Goal: Information Seeking & Learning: Learn about a topic

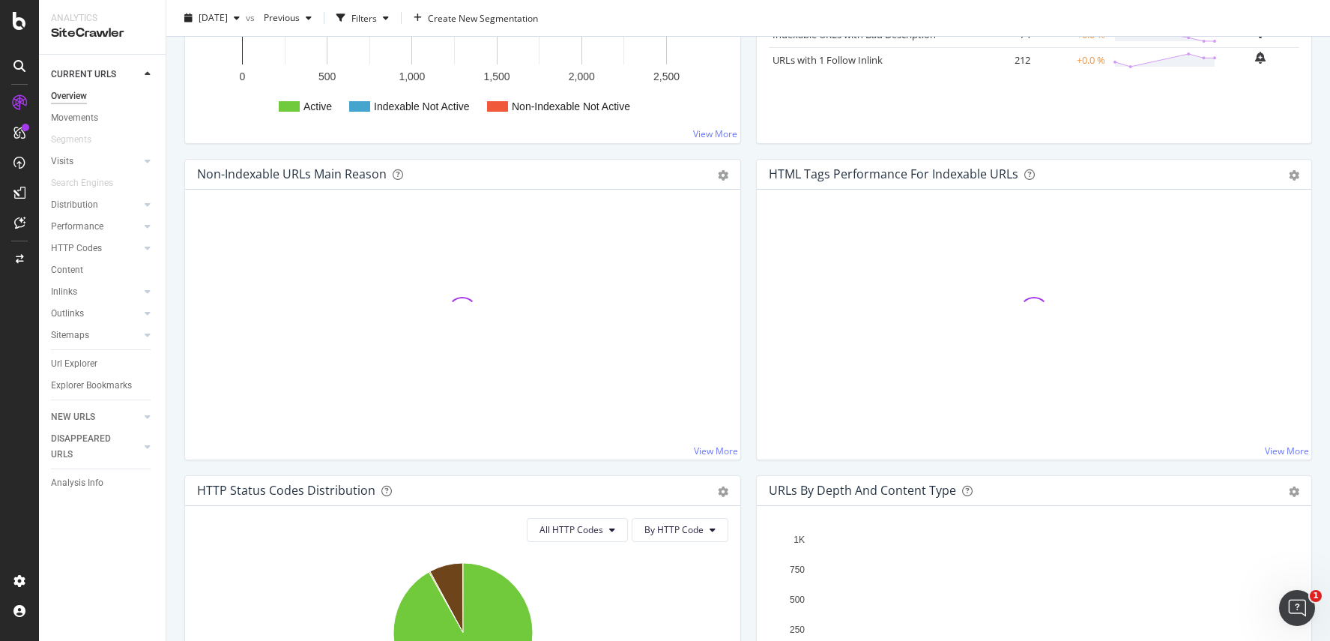
scroll to position [454, 0]
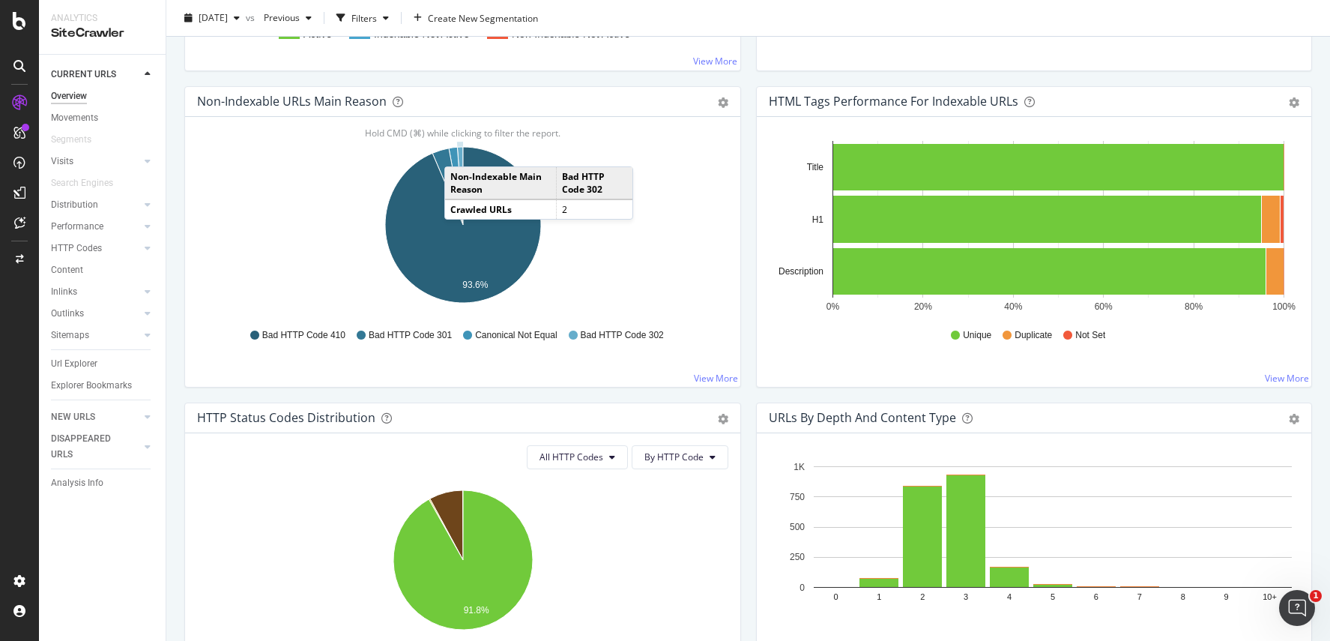
click at [459, 151] on icon "A chart." at bounding box center [460, 186] width 6 height 78
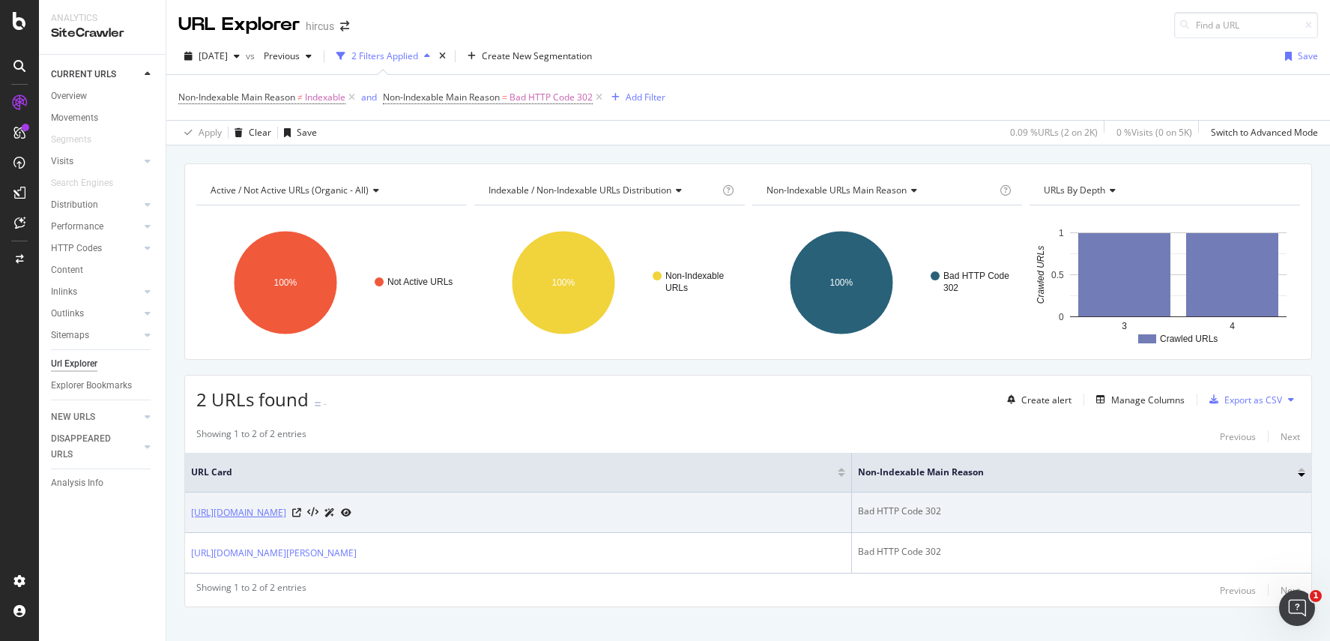
click at [286, 513] on link "[URL][DOMAIN_NAME]" at bounding box center [238, 512] width 95 height 15
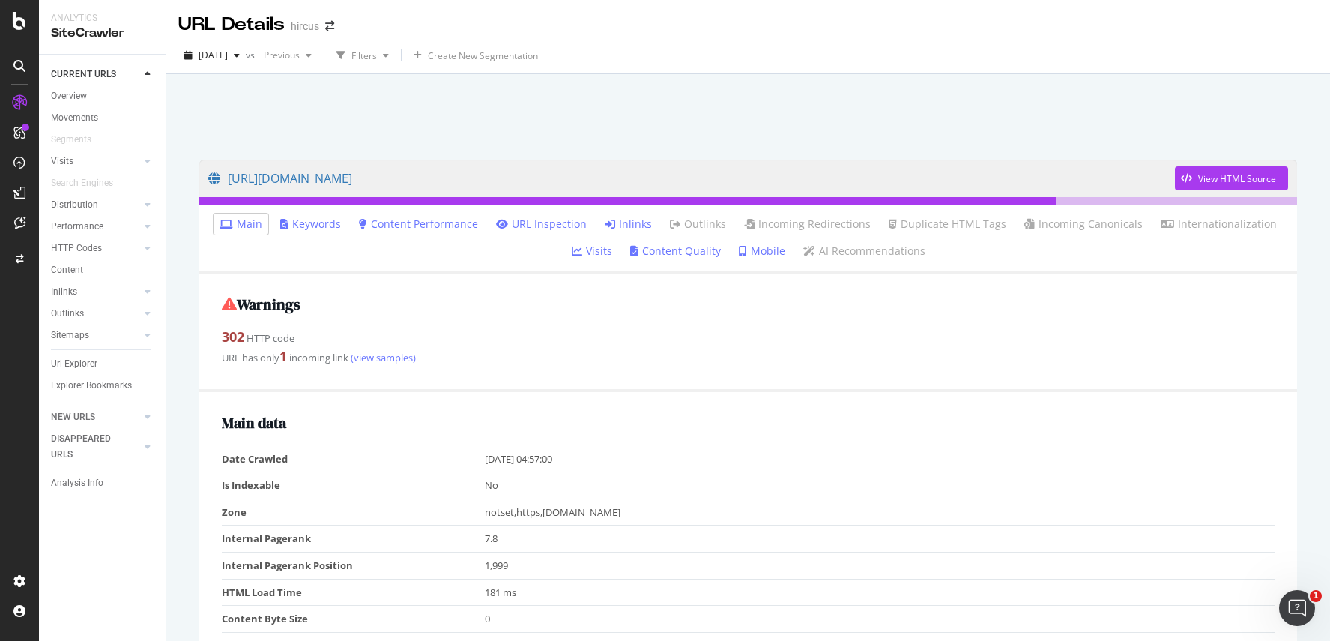
click at [629, 223] on link "Inlinks" at bounding box center [628, 224] width 47 height 15
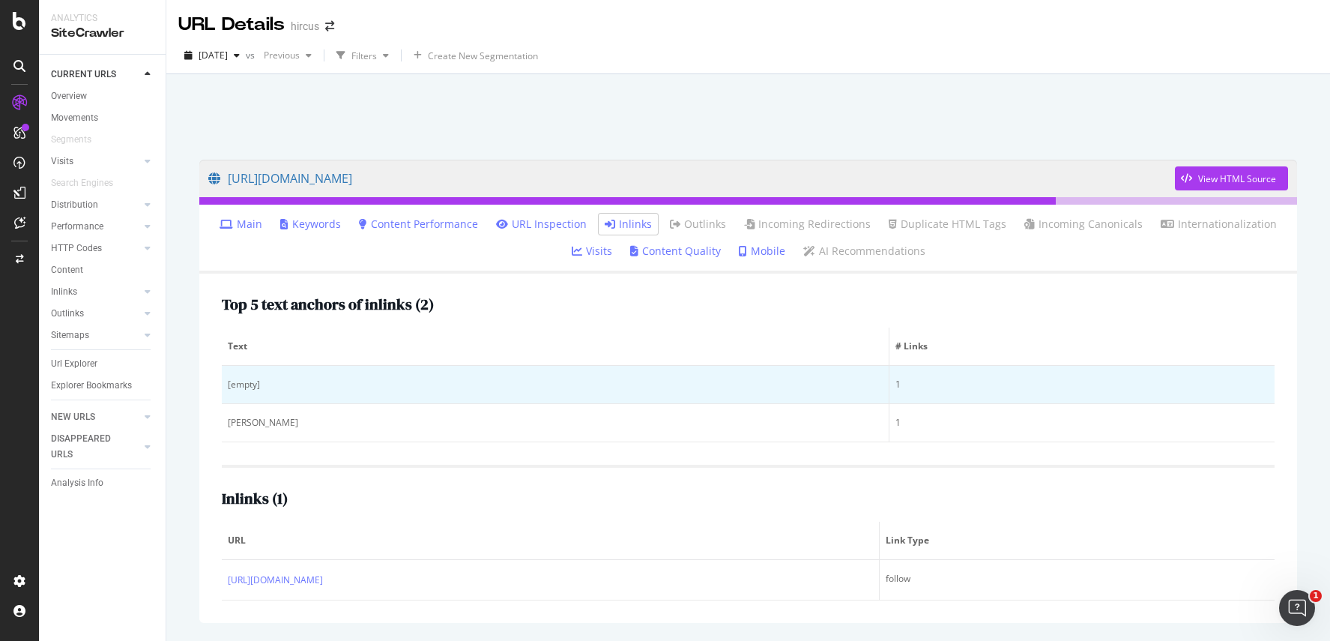
scroll to position [49, 0]
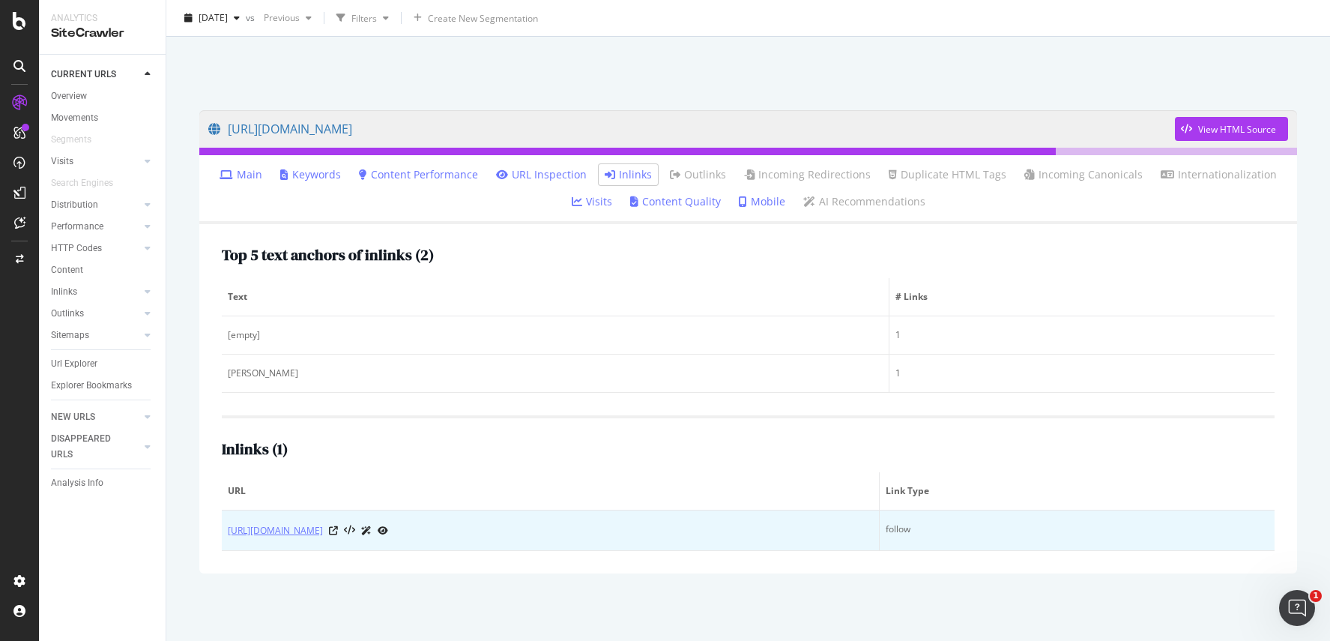
click at [323, 530] on link "[URL][DOMAIN_NAME]" at bounding box center [275, 530] width 95 height 15
click at [338, 530] on icon at bounding box center [333, 530] width 9 height 9
